Goal: Book appointment/travel/reservation

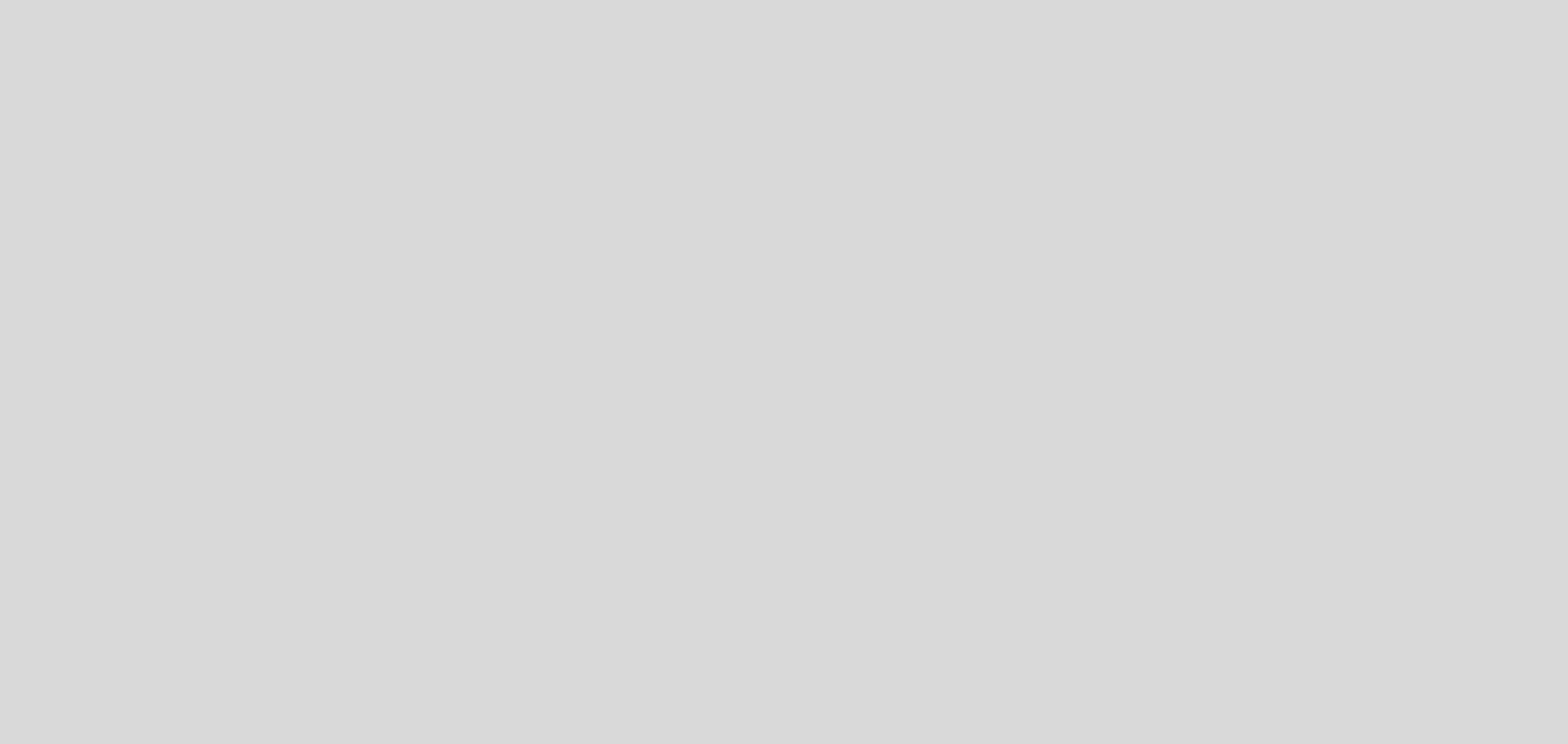
select select "pt"
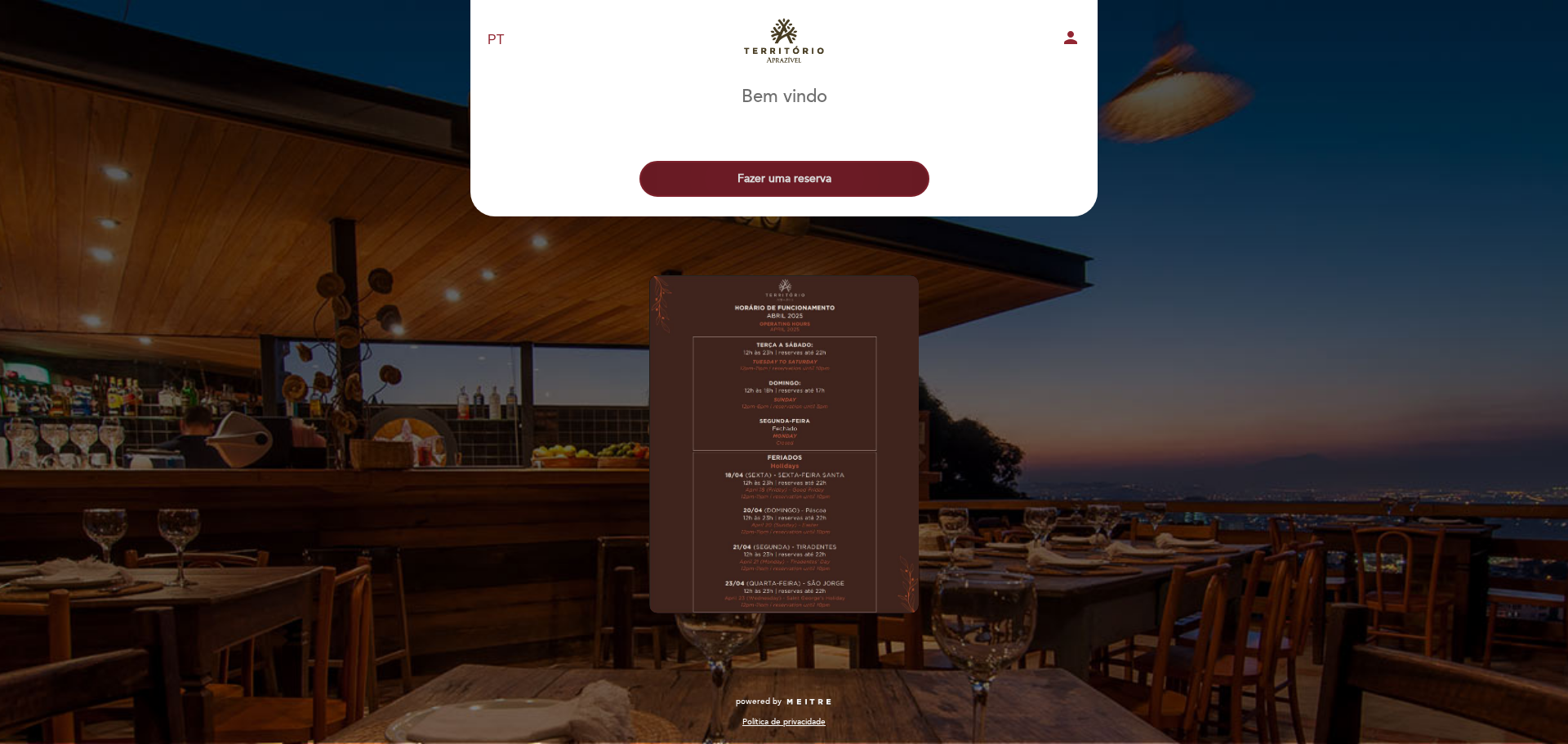
click at [768, 188] on button "Fazer uma reserva" at bounding box center [784, 178] width 290 height 36
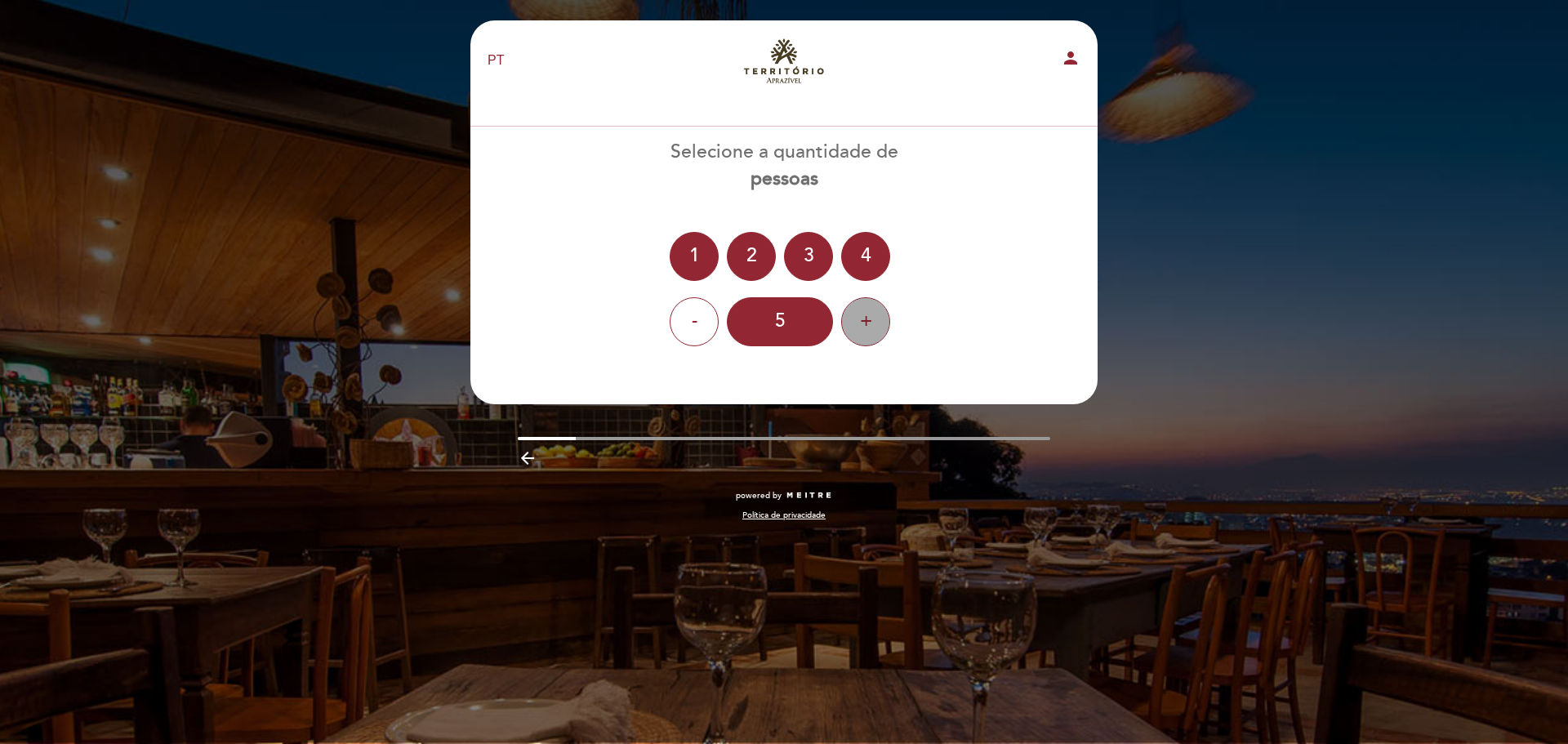
click at [857, 335] on div "+" at bounding box center [865, 322] width 49 height 49
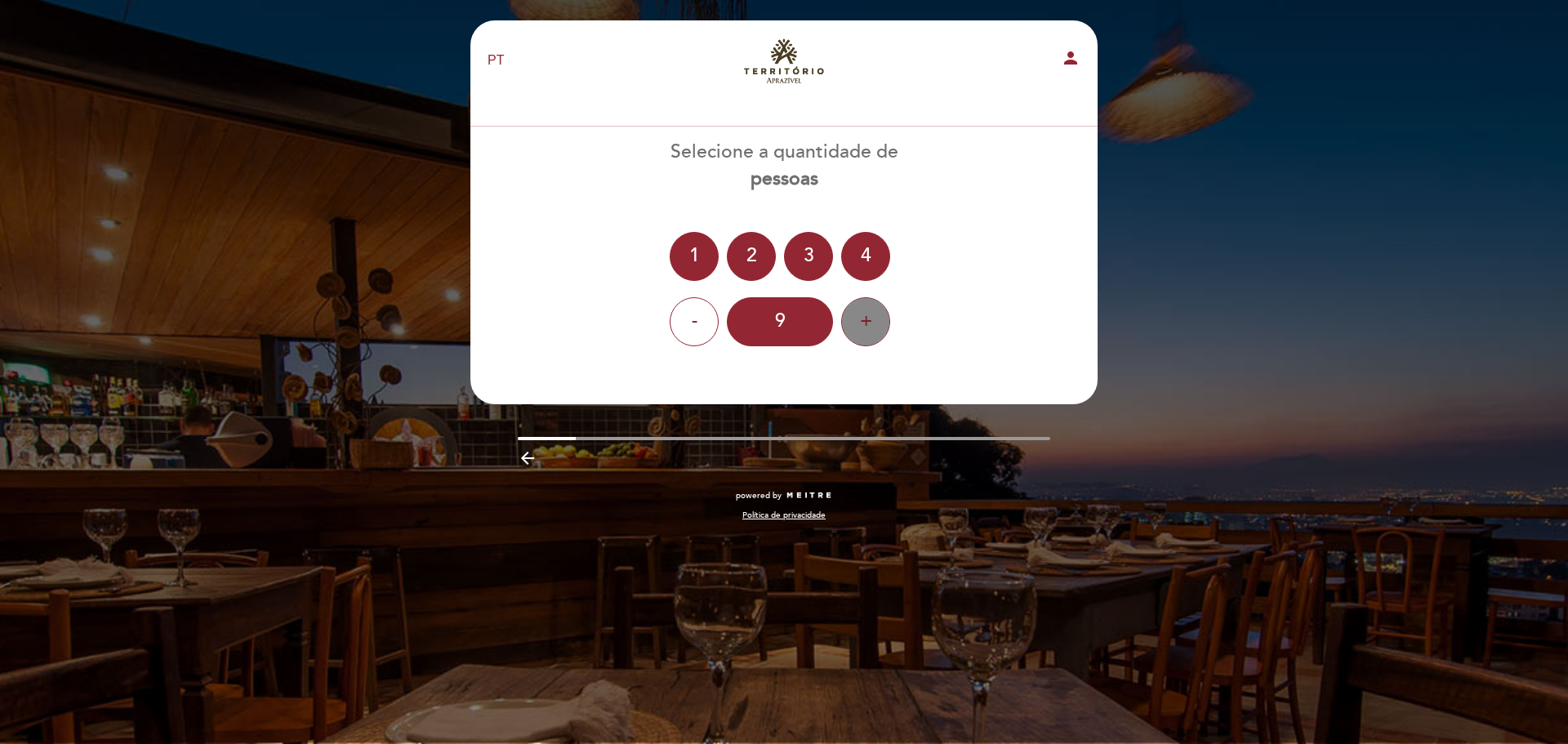
click at [857, 335] on div "+" at bounding box center [865, 322] width 49 height 49
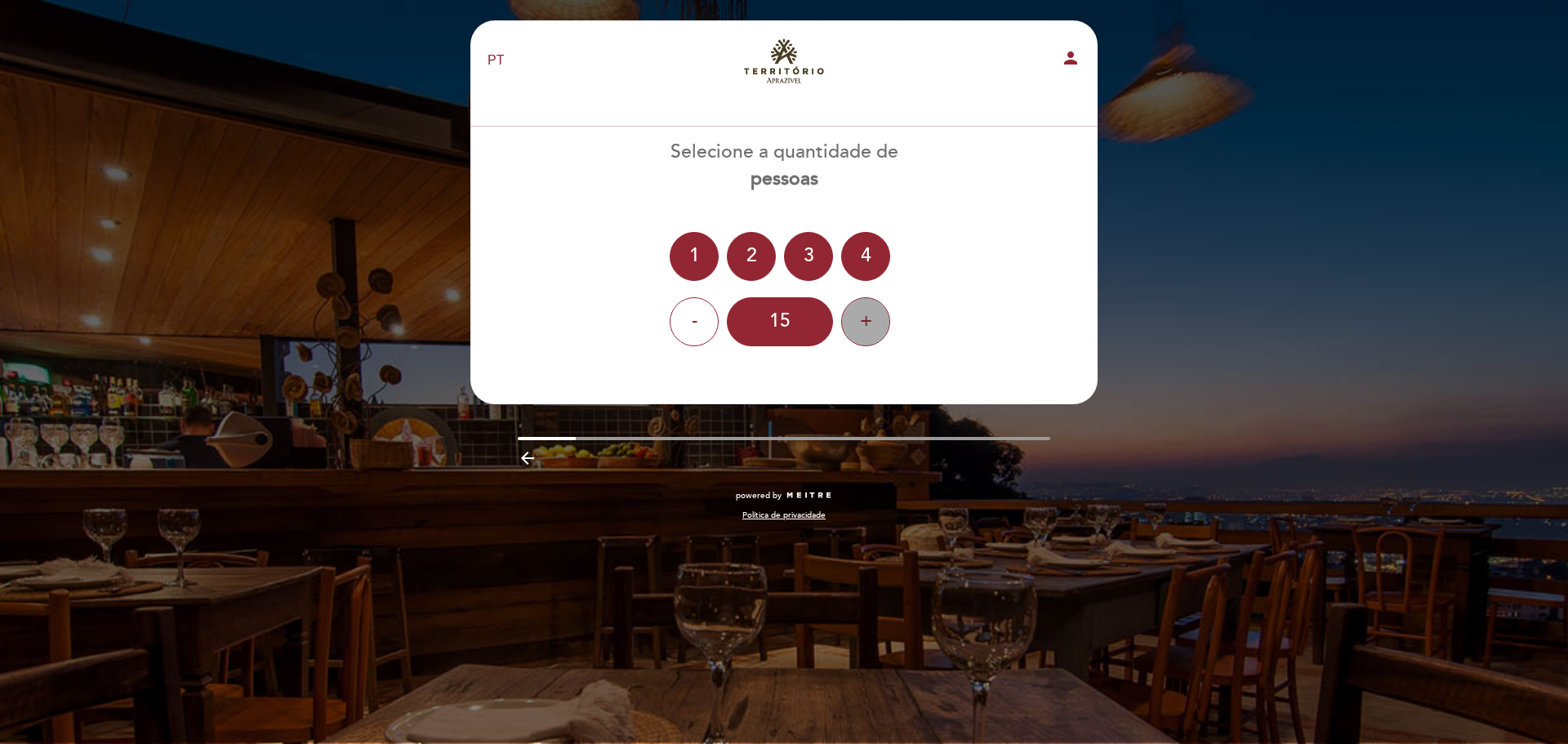
click at [857, 335] on div "+" at bounding box center [865, 322] width 49 height 49
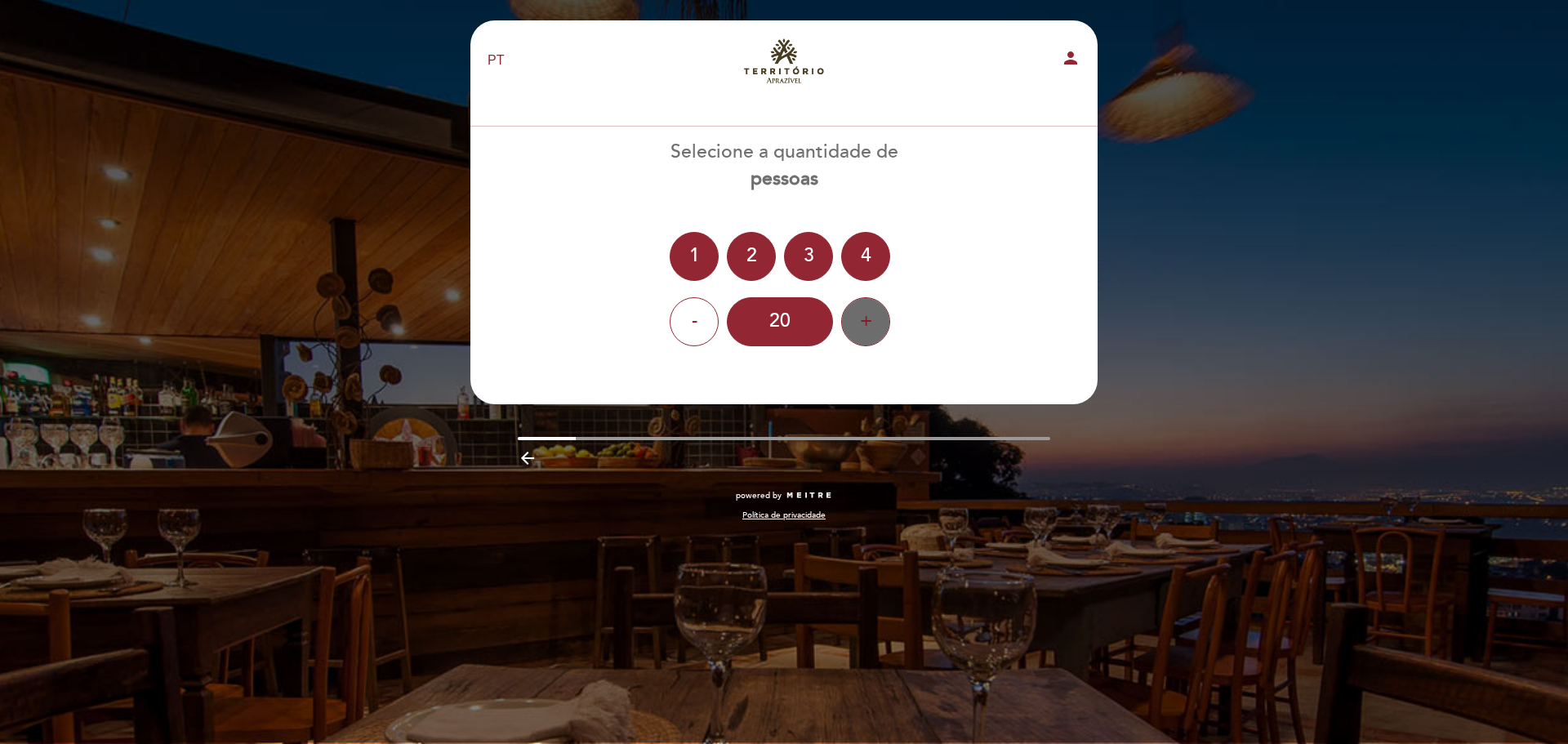
click at [857, 335] on div "+" at bounding box center [865, 322] width 49 height 49
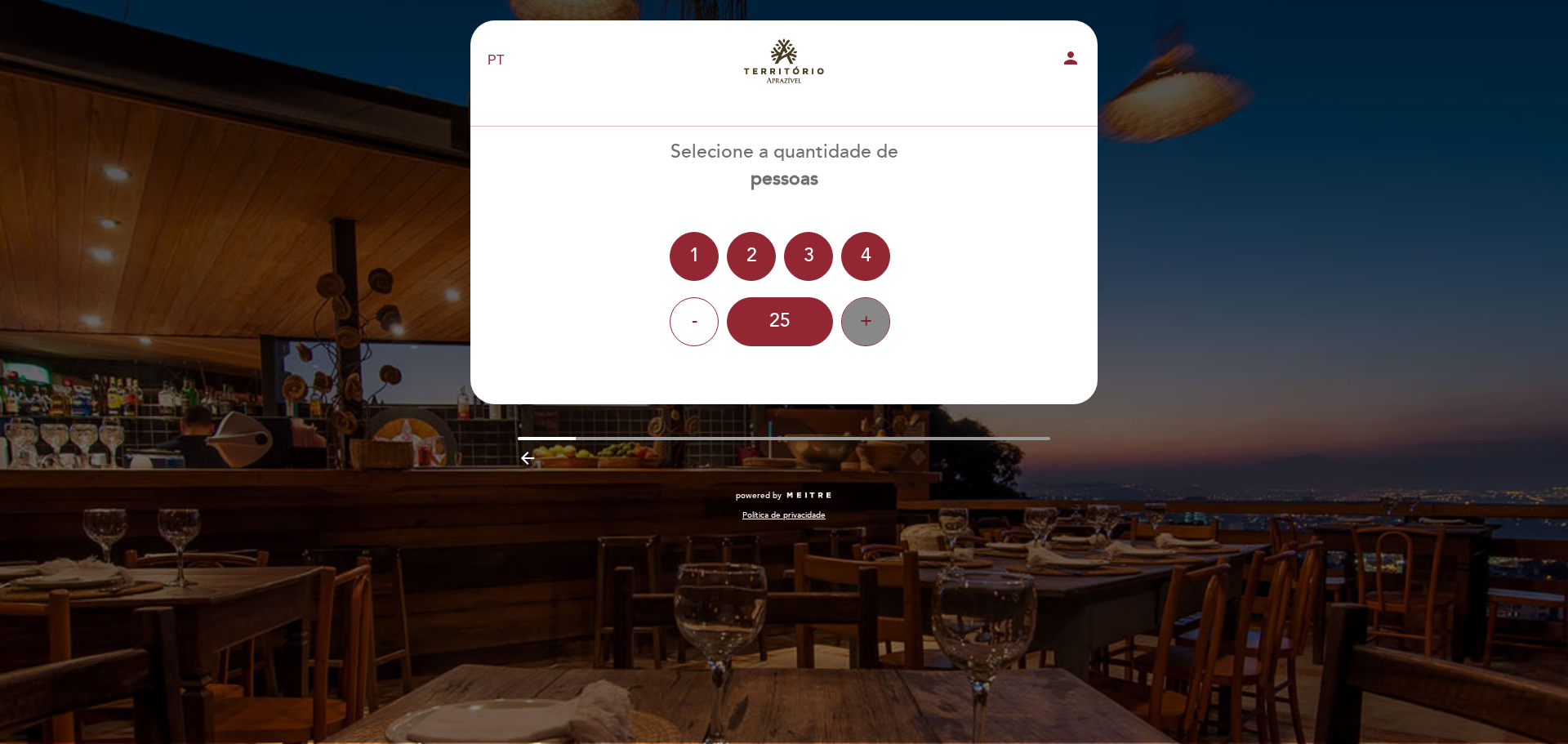
click at [857, 335] on div "+" at bounding box center [865, 322] width 49 height 49
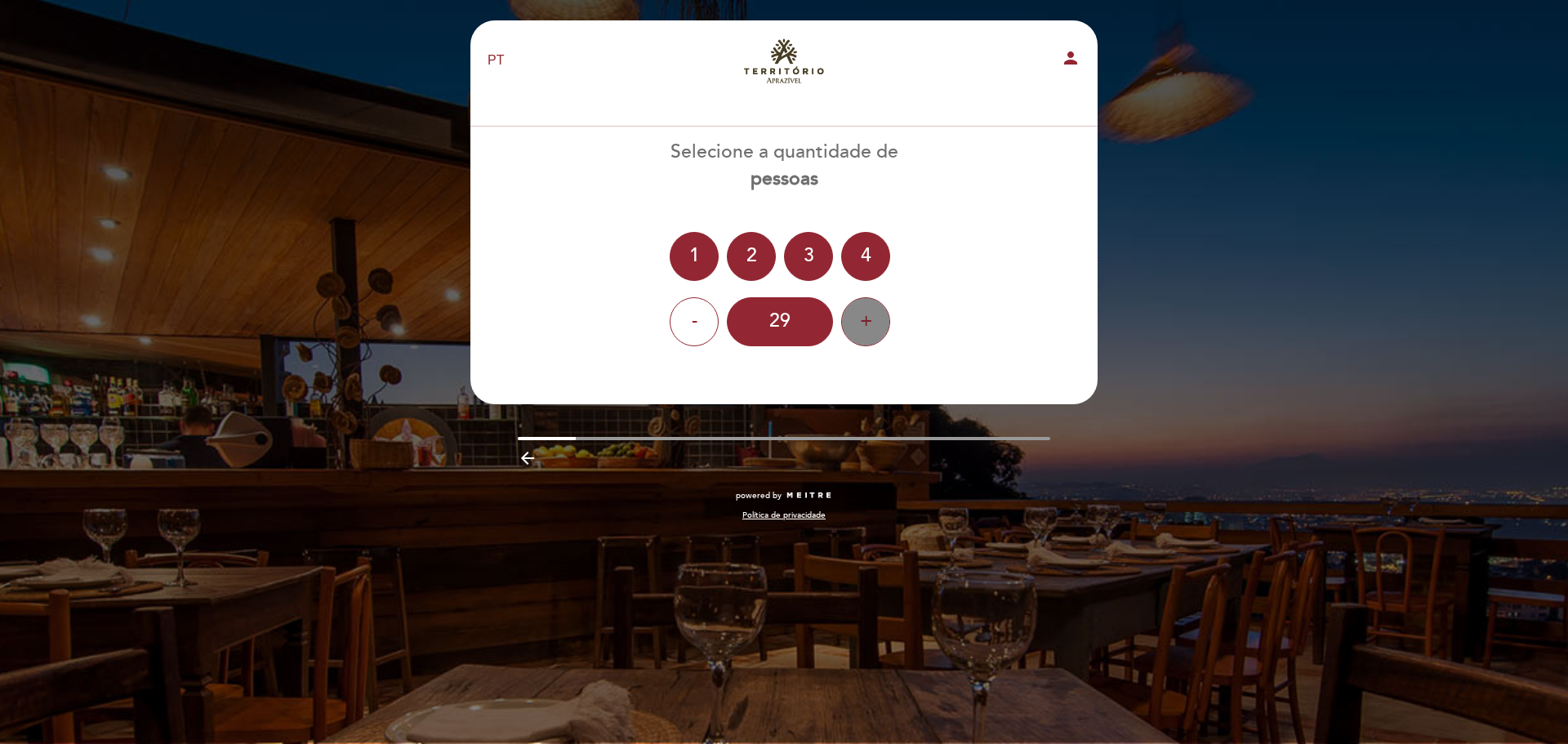
click at [857, 335] on div "+" at bounding box center [865, 322] width 49 height 49
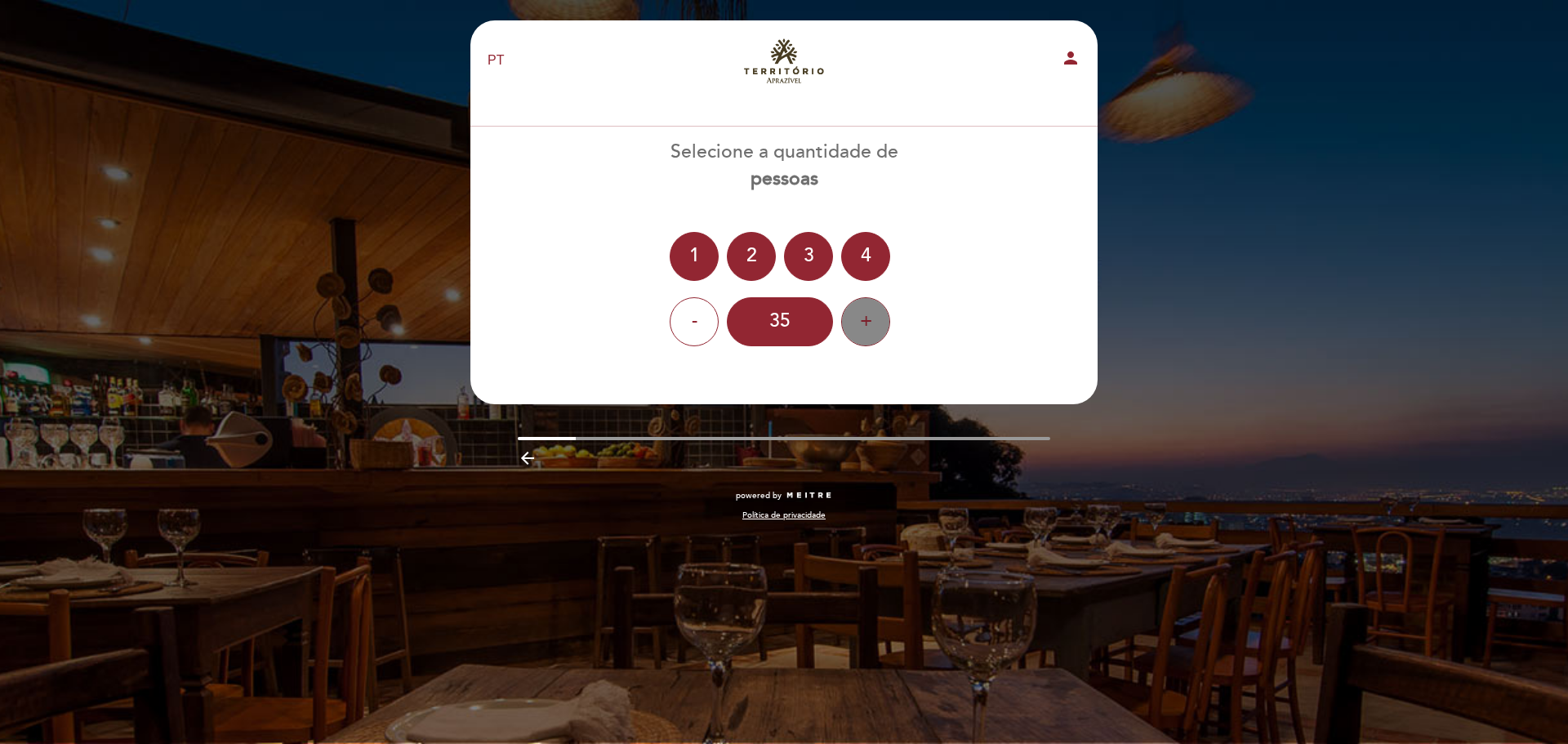
click at [857, 335] on div "+" at bounding box center [865, 322] width 49 height 49
click at [709, 327] on div "-" at bounding box center [694, 322] width 49 height 49
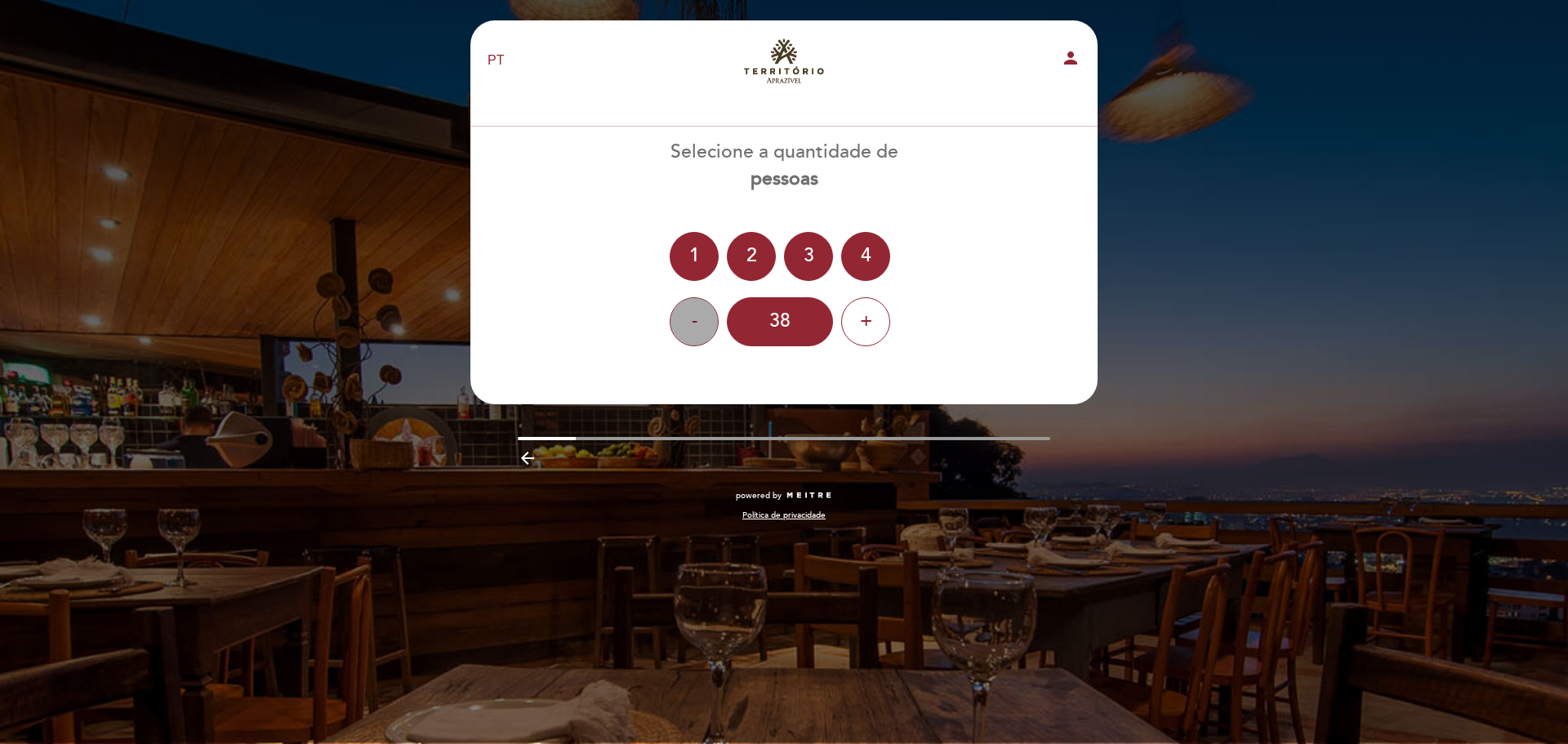
click at [709, 327] on div "-" at bounding box center [694, 322] width 49 height 49
click at [866, 312] on div "+" at bounding box center [865, 322] width 49 height 49
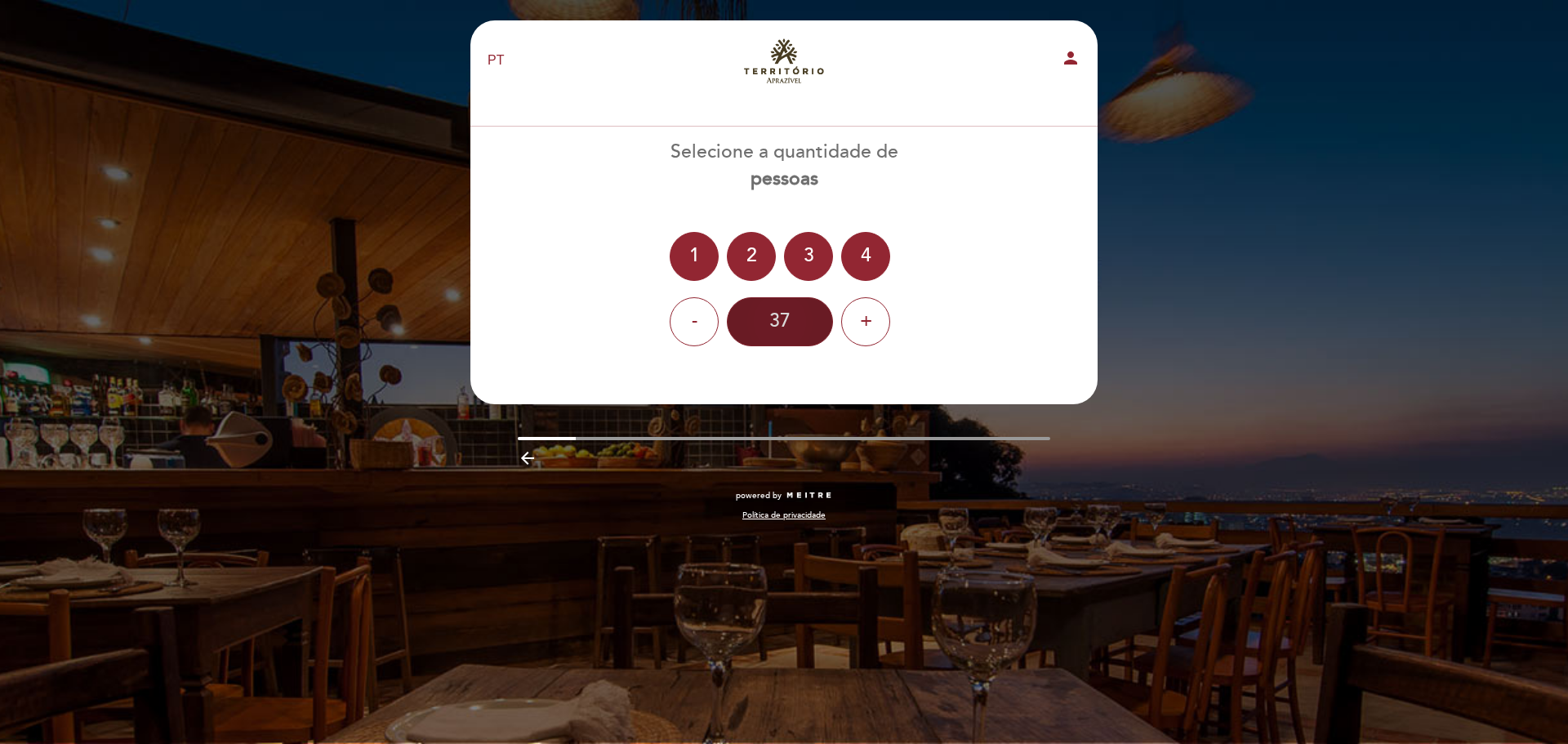
click at [778, 326] on div "37" at bounding box center [779, 322] width 106 height 49
